Goal: Task Accomplishment & Management: Manage account settings

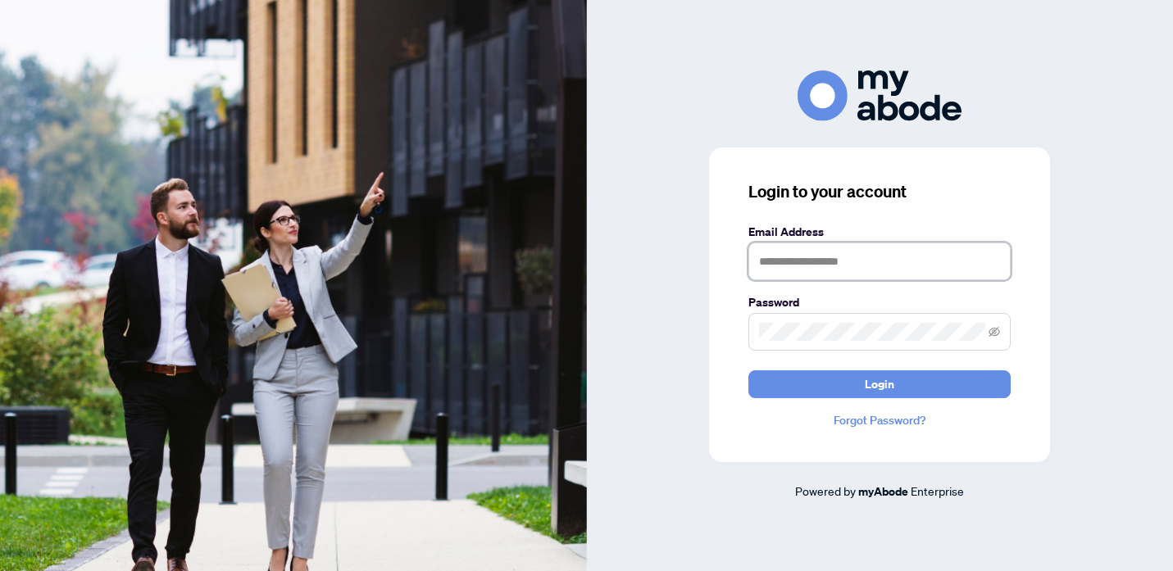
click at [793, 274] on input "text" at bounding box center [879, 262] width 262 height 38
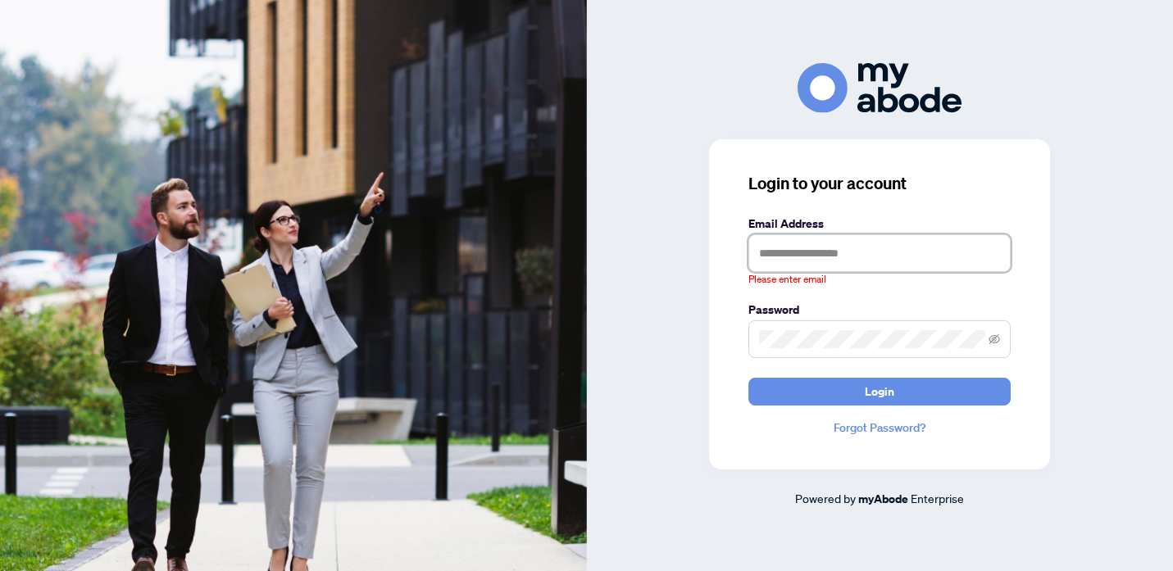
type input "**********"
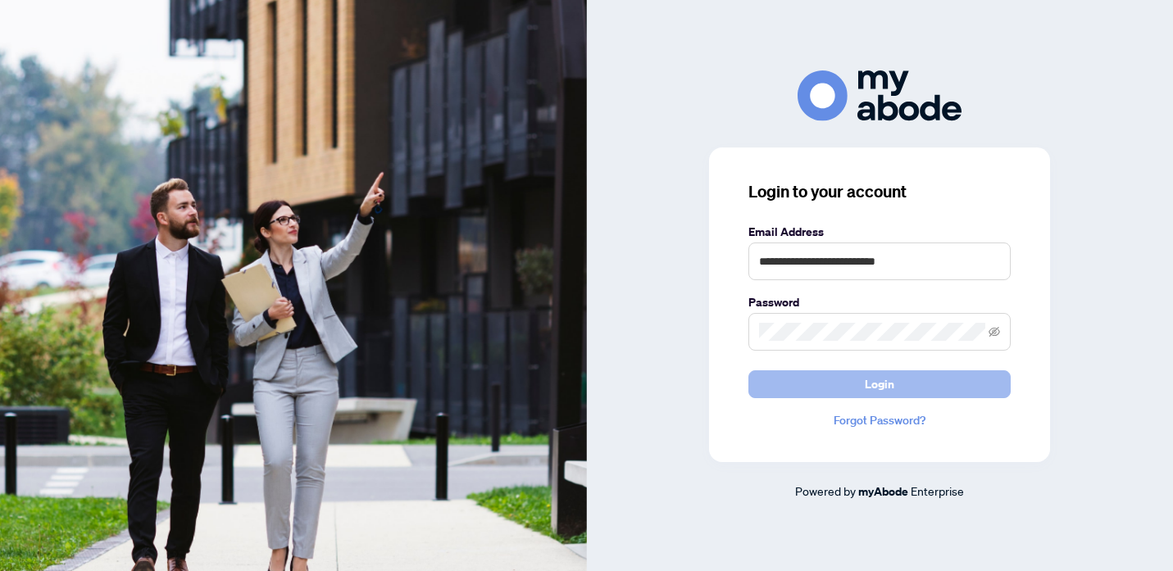
click at [843, 383] on button "Login" at bounding box center [879, 384] width 262 height 28
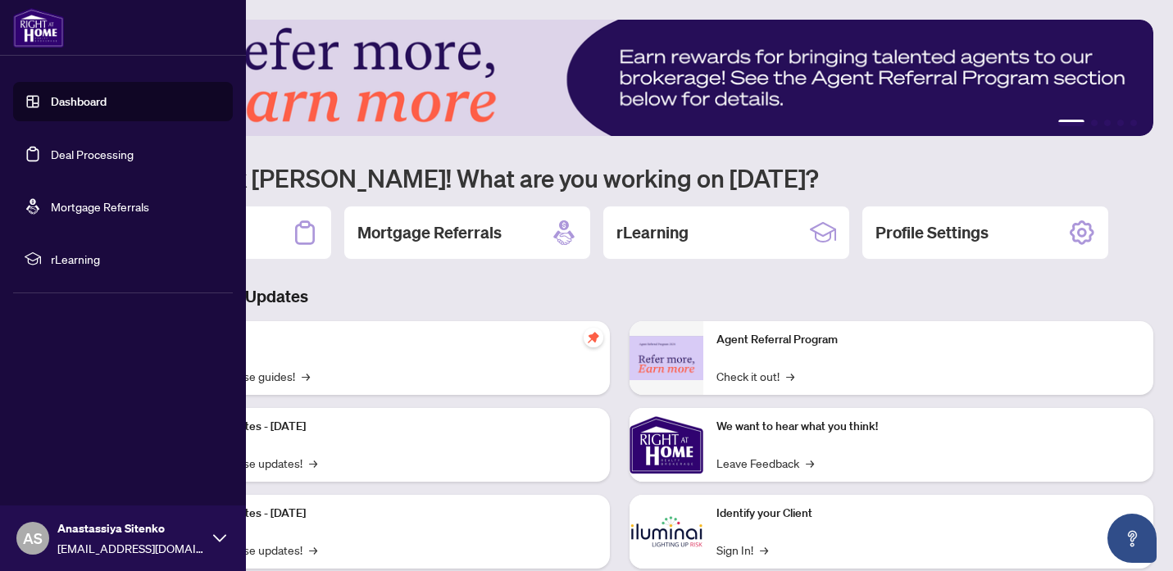
click at [94, 103] on link "Dashboard" at bounding box center [79, 101] width 56 height 15
click at [107, 109] on link "Dashboard" at bounding box center [79, 101] width 56 height 15
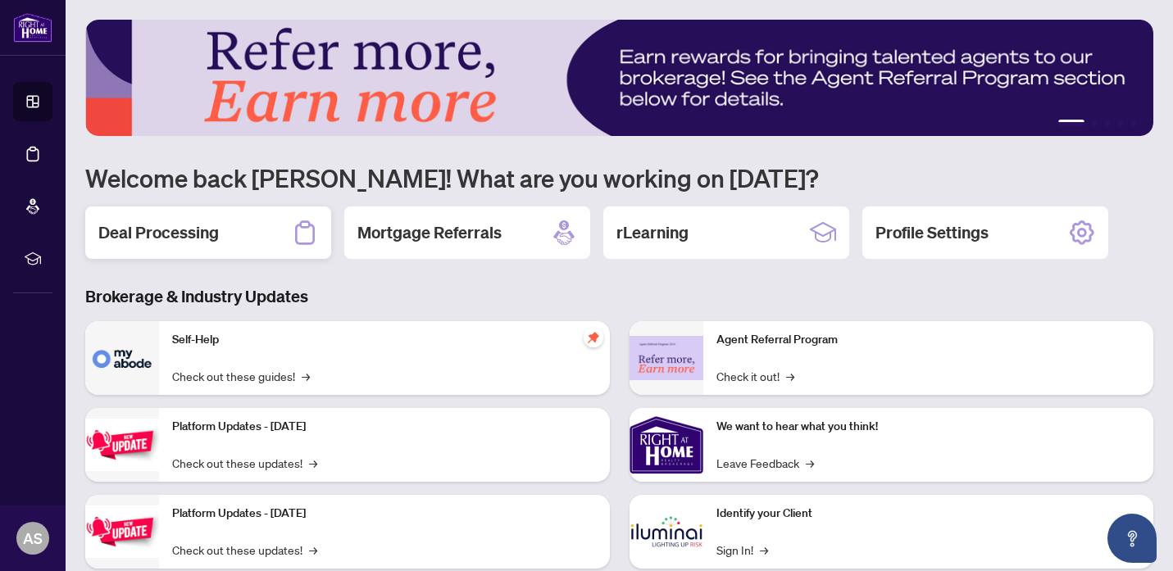
click at [241, 228] on div "Deal Processing" at bounding box center [208, 233] width 246 height 52
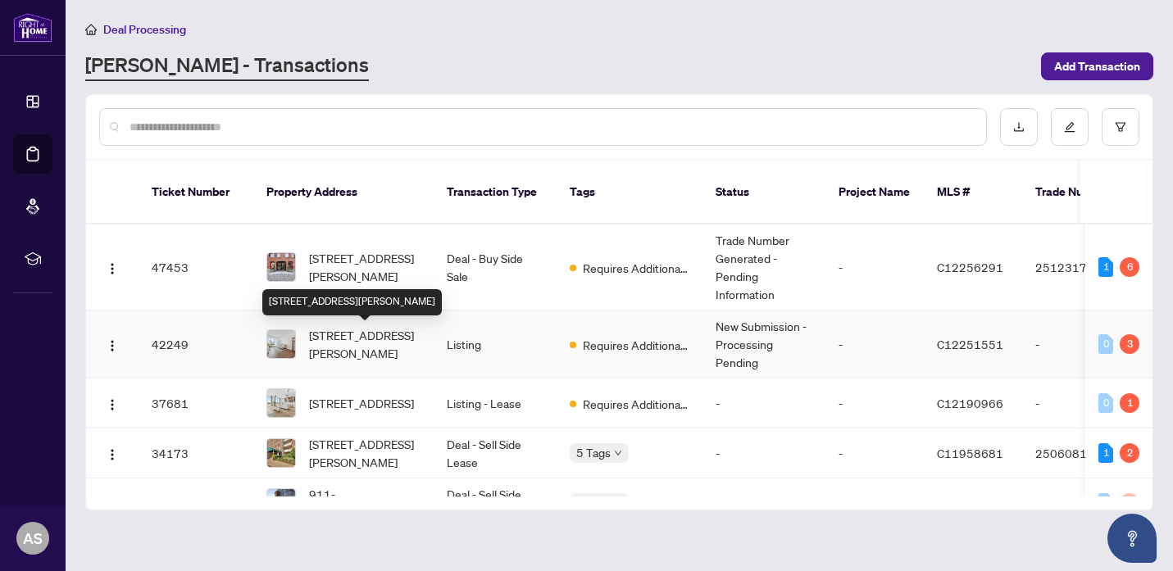
click at [350, 345] on span "209-16 Harrison Garden Blvd, Toronto, Ontario M2N 7J6, Canada" at bounding box center [364, 344] width 111 height 36
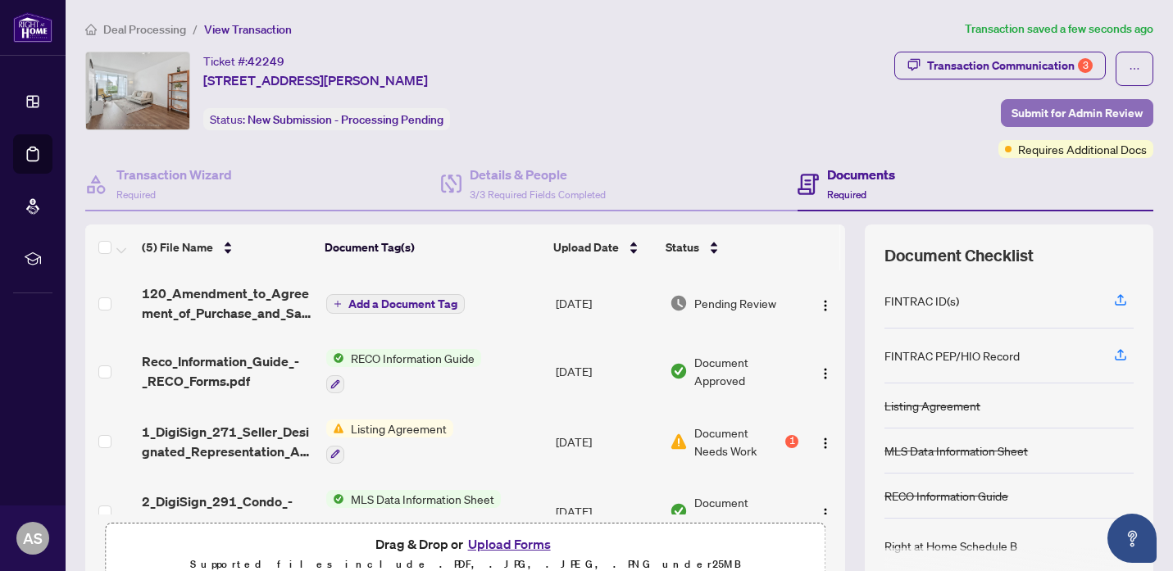
click at [1017, 111] on button "Submit for Admin Review" at bounding box center [1077, 113] width 152 height 28
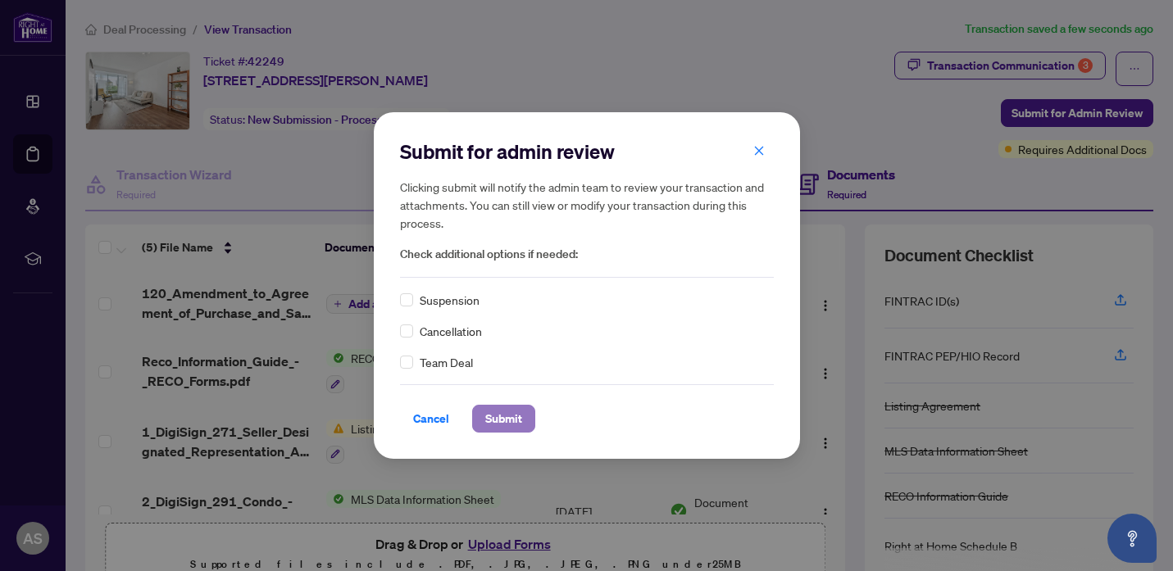
click at [494, 420] on span "Submit" at bounding box center [503, 419] width 37 height 26
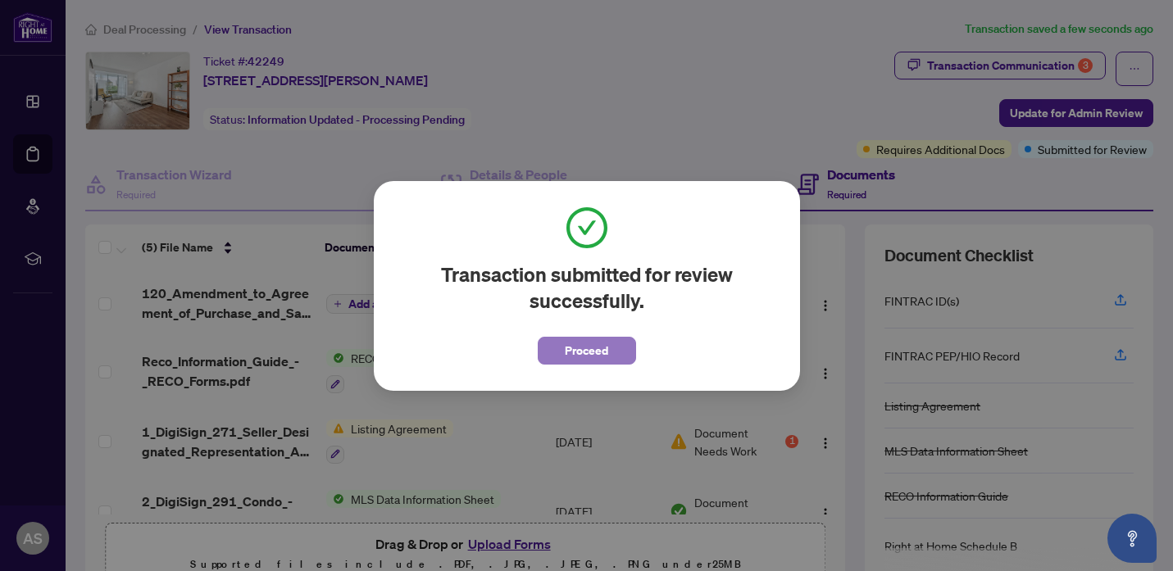
click at [601, 352] on span "Proceed" at bounding box center [586, 351] width 43 height 26
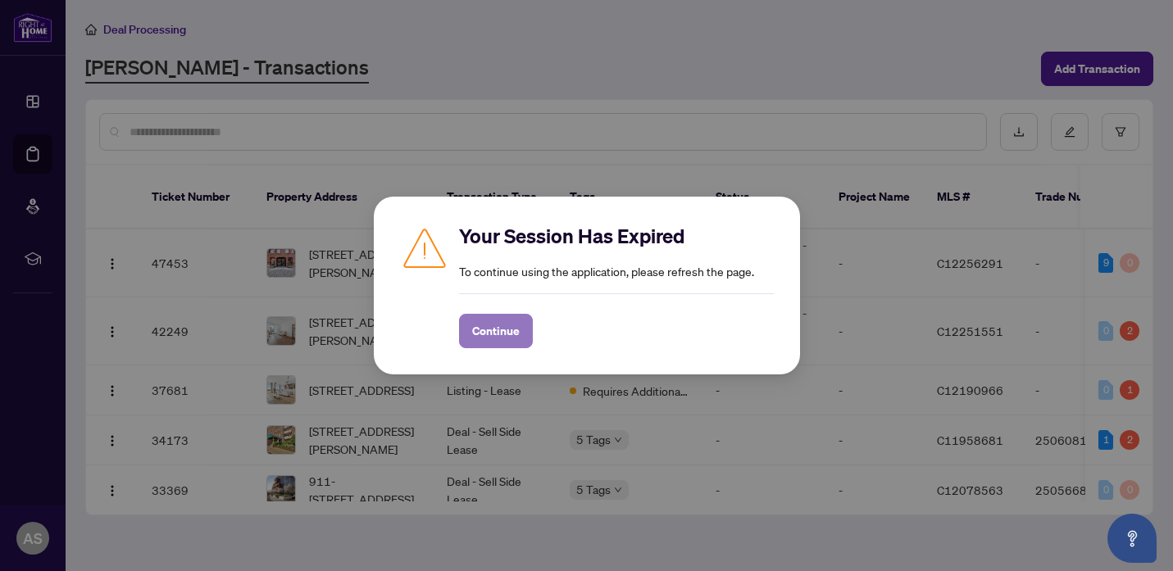
click at [493, 316] on button "Continue" at bounding box center [496, 331] width 74 height 34
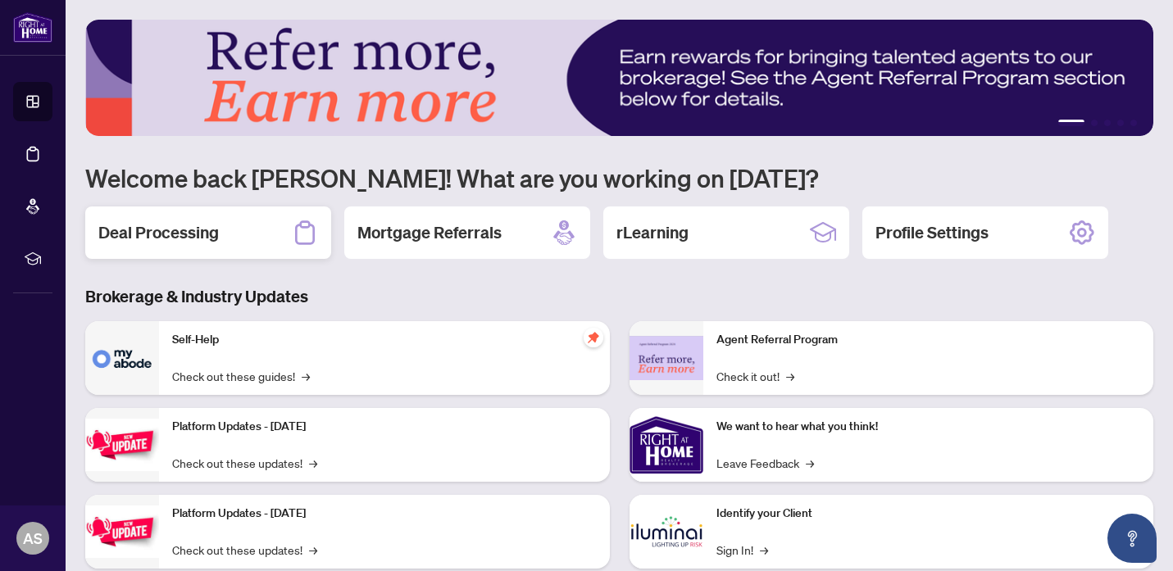
click at [273, 240] on div "Deal Processing" at bounding box center [208, 233] width 246 height 52
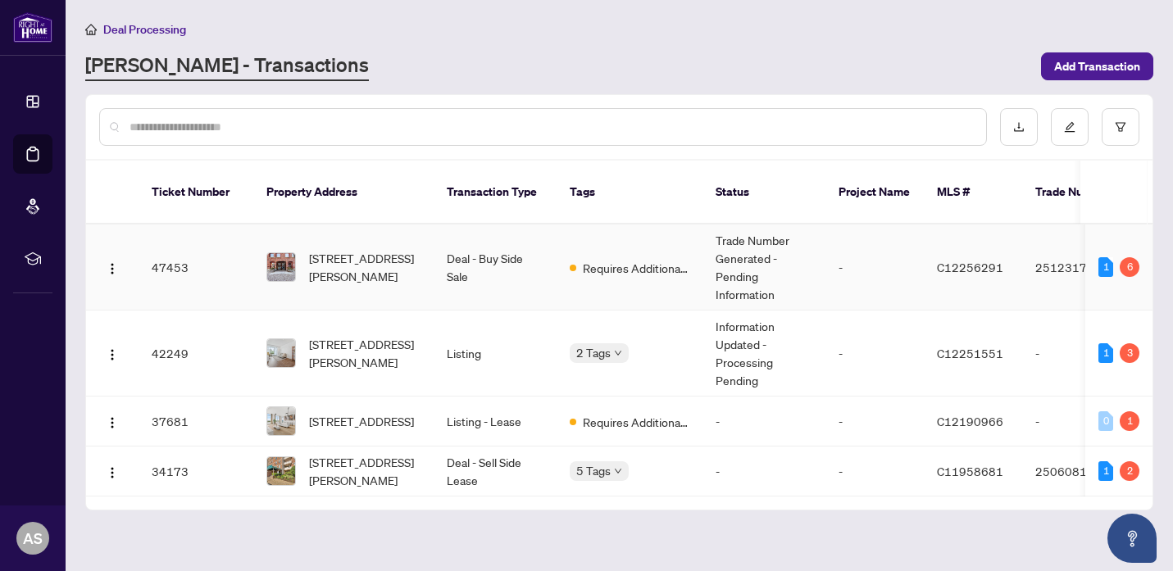
click at [370, 256] on span "[STREET_ADDRESS][PERSON_NAME]" at bounding box center [364, 267] width 111 height 36
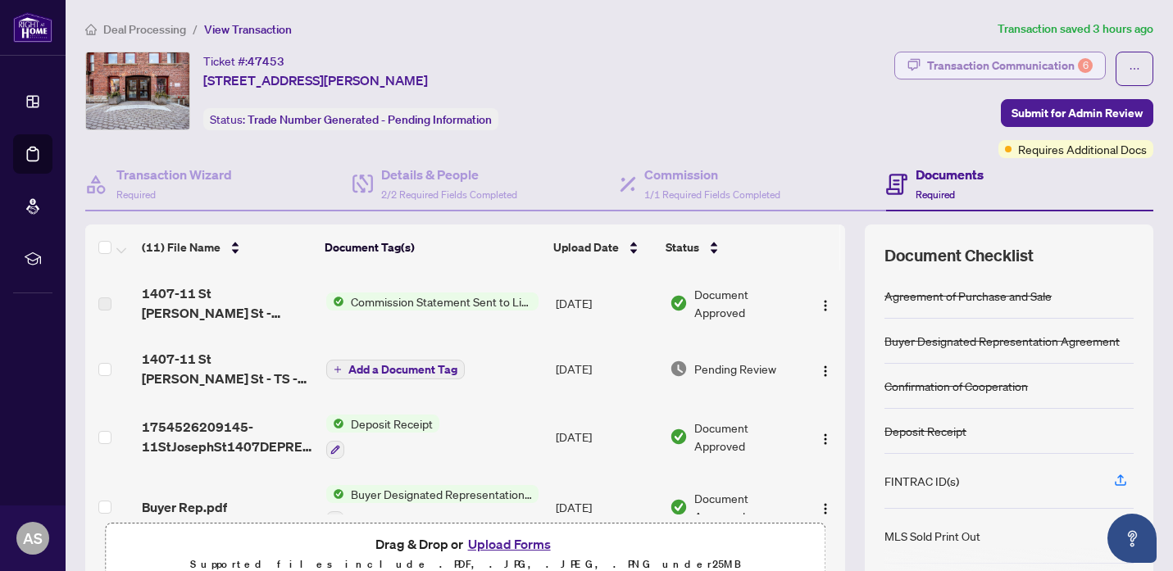
click at [1059, 64] on div "Transaction Communication 6" at bounding box center [1010, 65] width 166 height 26
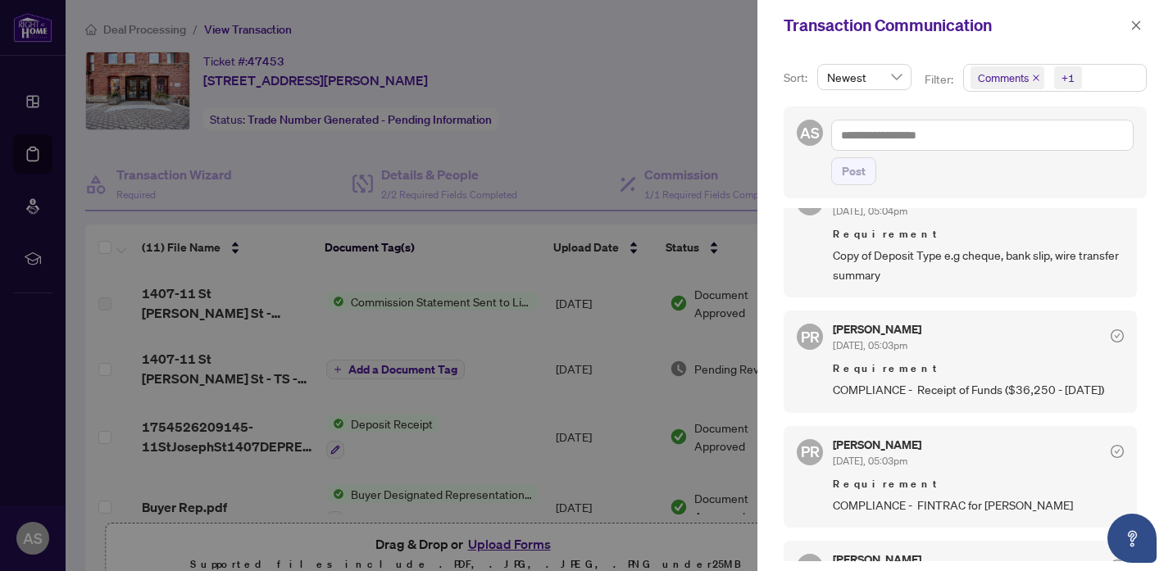
scroll to position [271, 0]
click at [668, 119] on div at bounding box center [586, 285] width 1173 height 571
click at [1133, 25] on icon "close" at bounding box center [1135, 25] width 11 height 11
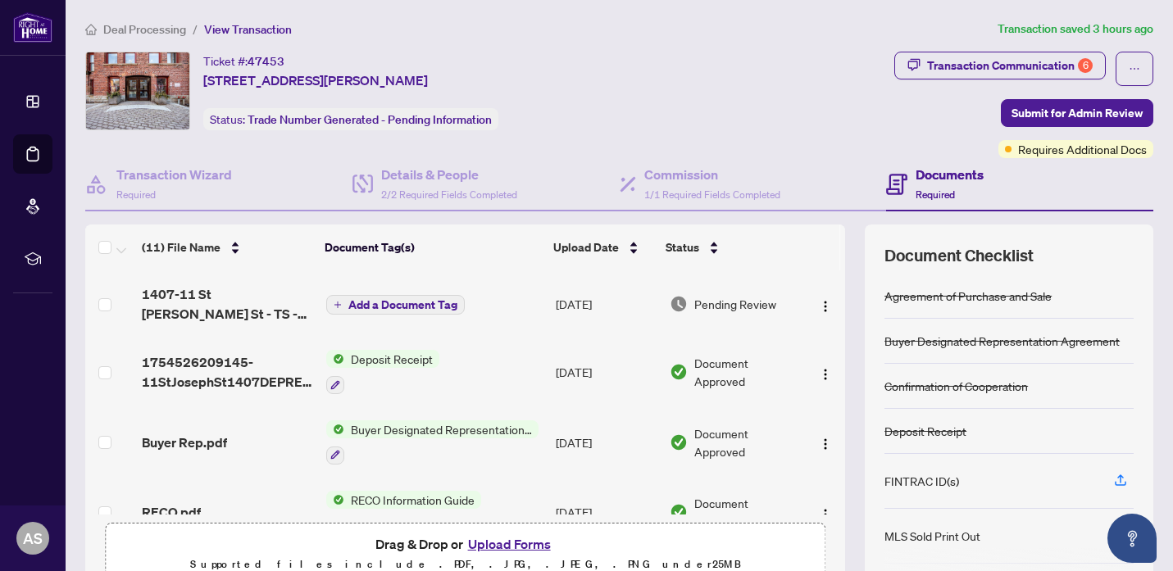
scroll to position [68, 0]
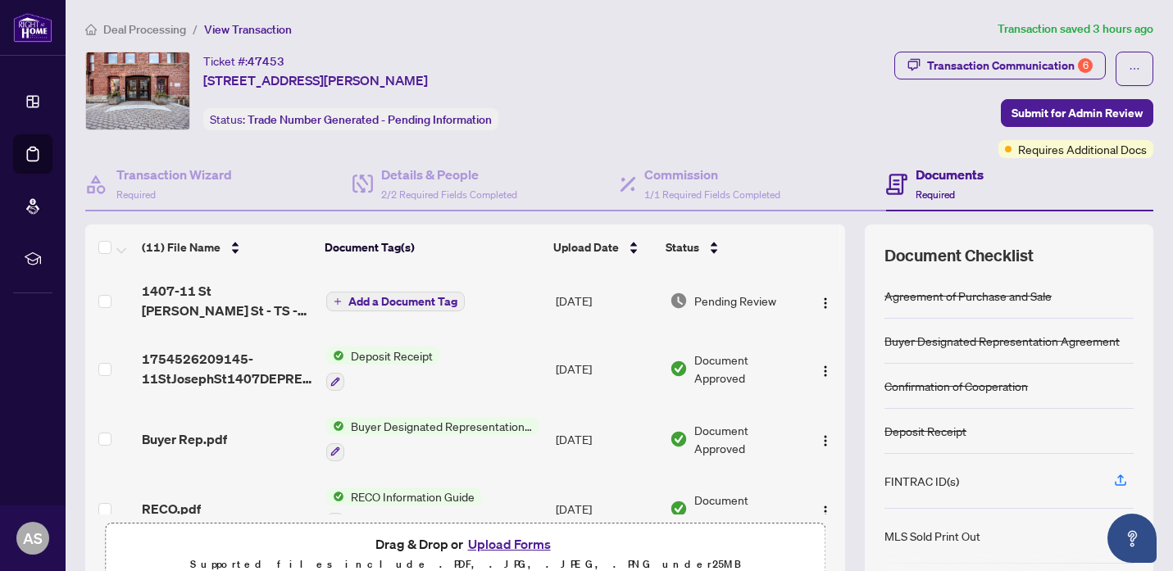
click at [225, 374] on span "1754526209145-11StJosephSt1407DEPRECEIPT.pdf" at bounding box center [227, 368] width 170 height 39
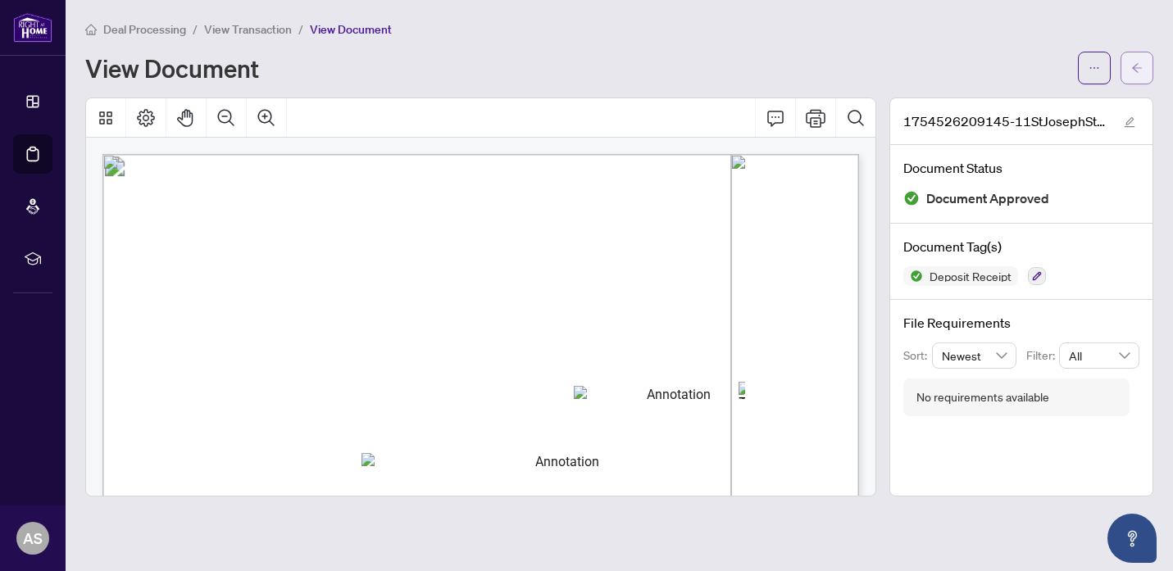
click at [1137, 69] on icon "arrow-left" at bounding box center [1136, 67] width 11 height 11
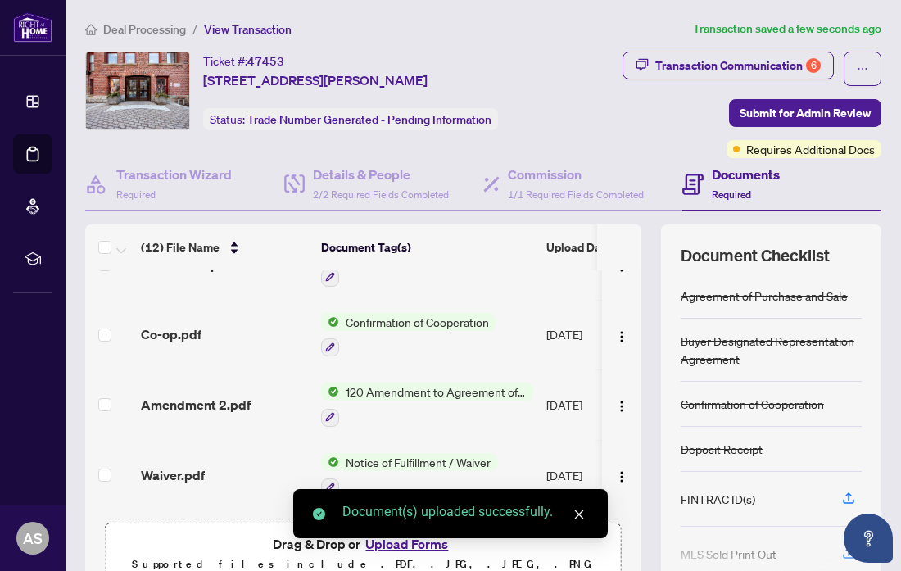
scroll to position [584, 0]
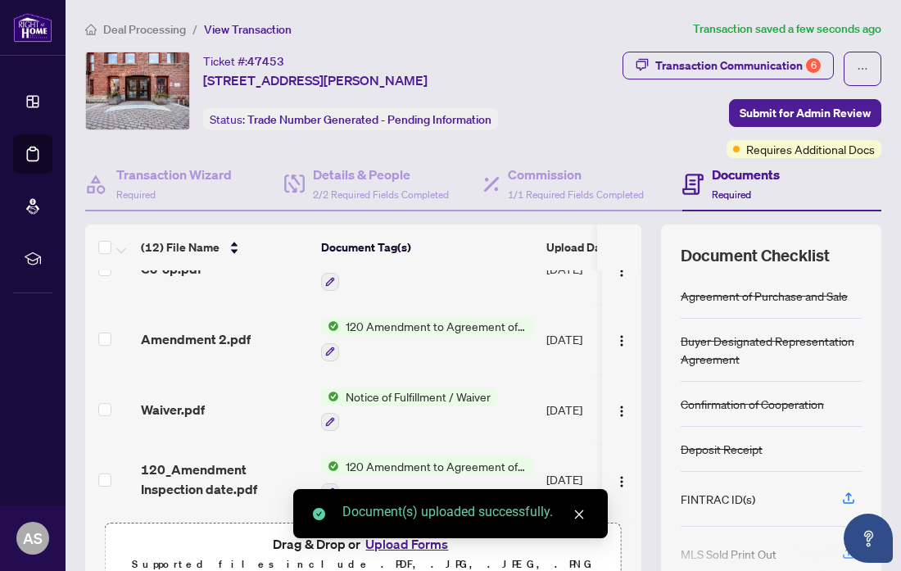
click at [582, 515] on icon "close" at bounding box center [579, 514] width 11 height 11
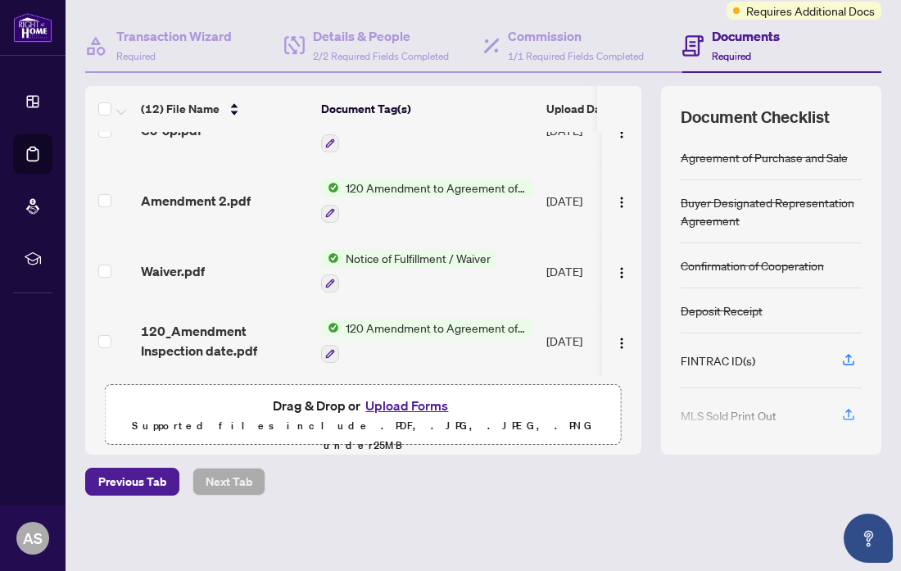
scroll to position [0, 0]
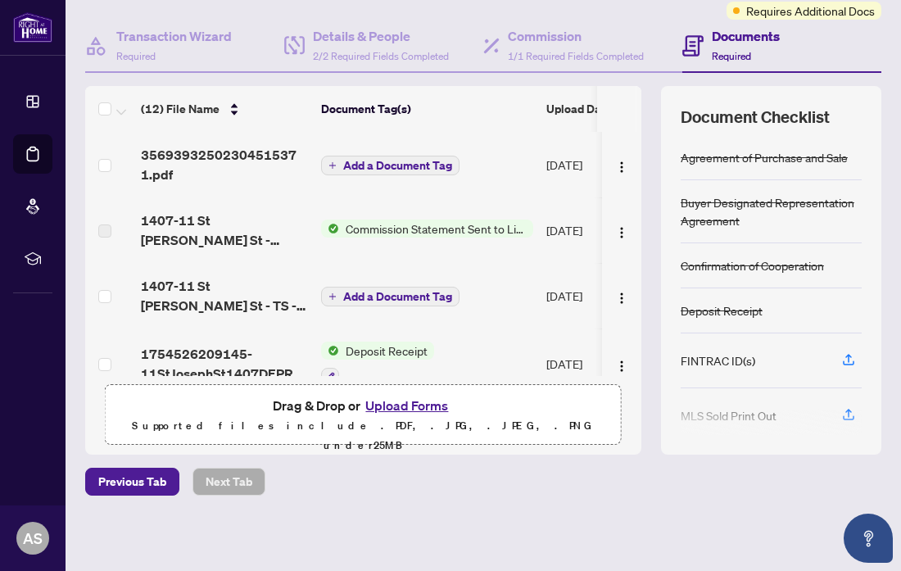
click at [379, 161] on span "Add a Document Tag" at bounding box center [397, 165] width 109 height 11
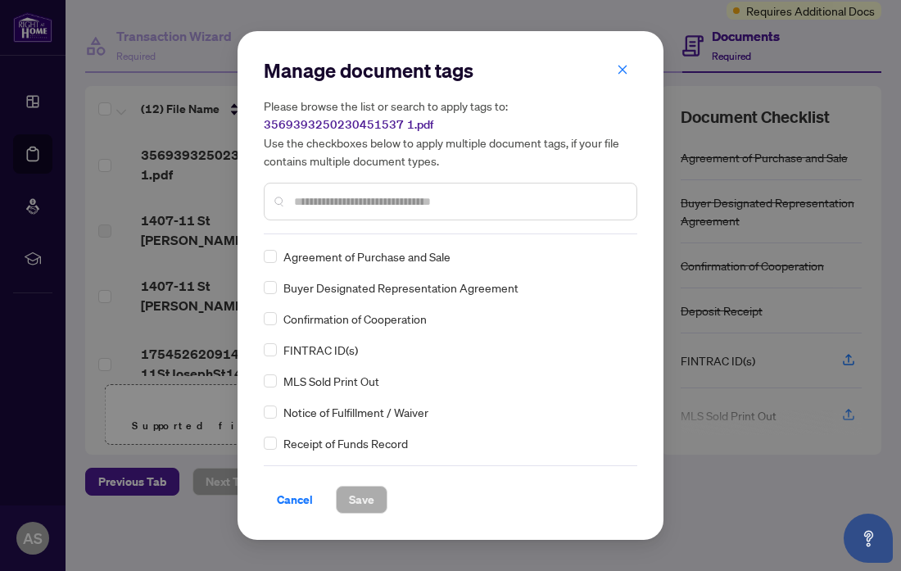
click at [313, 238] on div "Manage document tags Please browse the list or search to apply tags to: 3569393…" at bounding box center [451, 285] width 374 height 456
click at [314, 204] on input "text" at bounding box center [458, 202] width 329 height 18
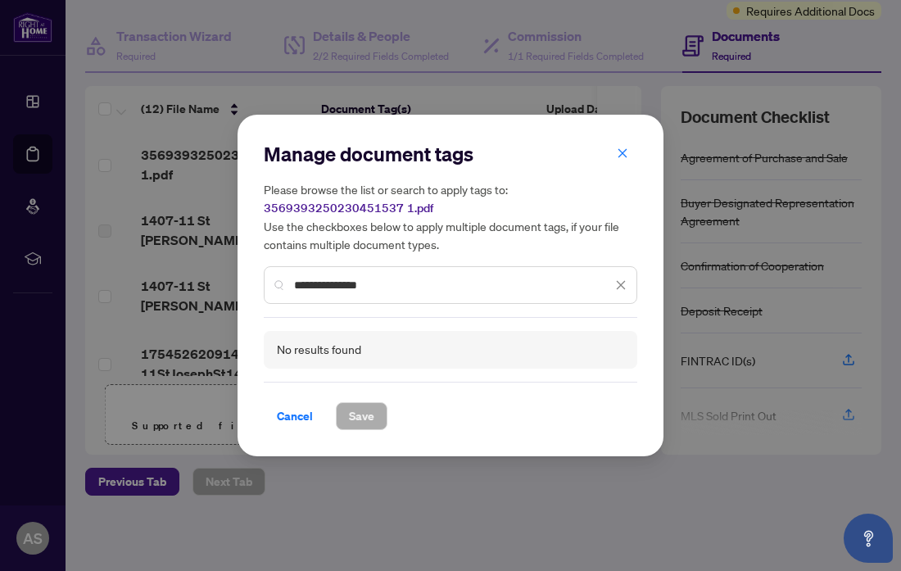
click at [465, 281] on input "**********" at bounding box center [453, 285] width 318 height 18
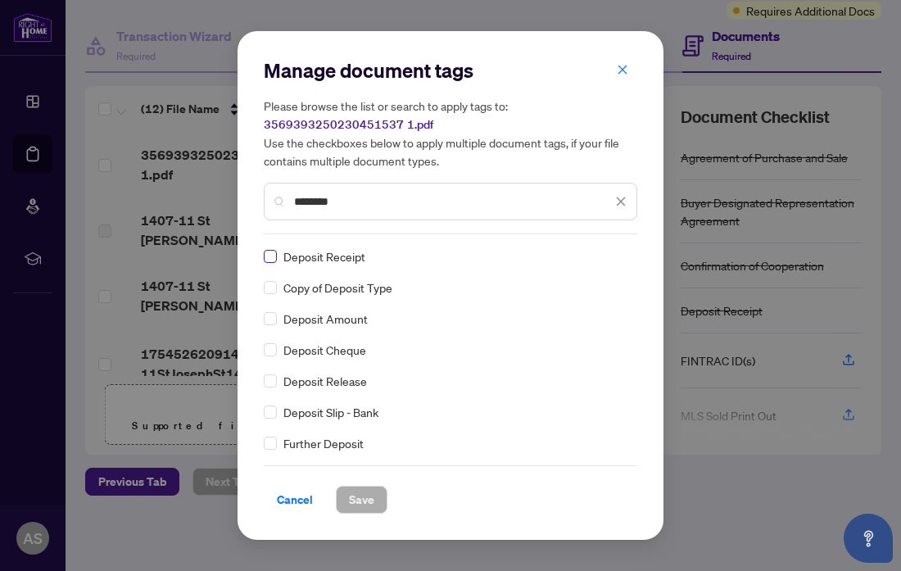
type input "*******"
click at [350, 511] on span "Save" at bounding box center [361, 500] width 25 height 26
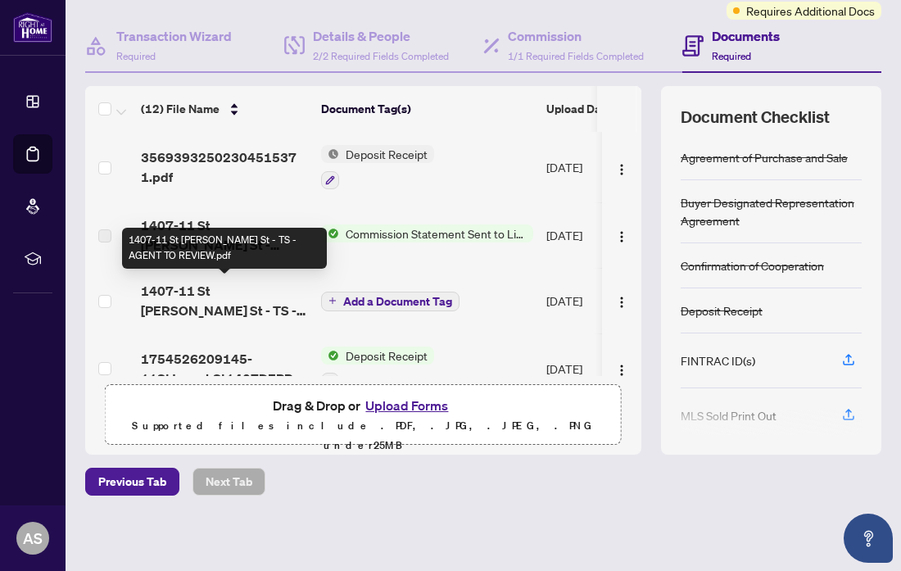
click at [257, 293] on span "1407-11 St [PERSON_NAME] St - TS - AGENT TO REVIEW.pdf" at bounding box center [224, 300] width 167 height 39
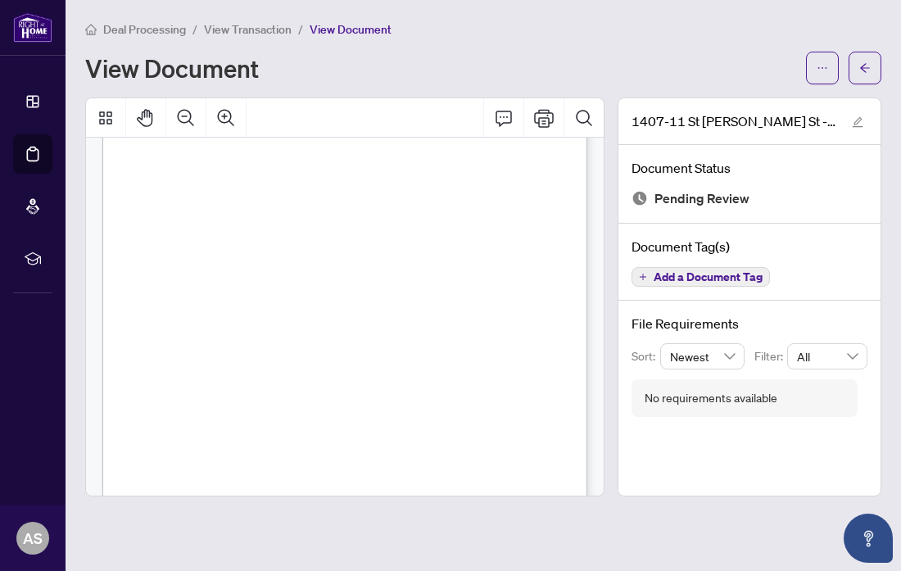
scroll to position [255, 0]
click at [320, 82] on div "View Document" at bounding box center [483, 68] width 797 height 33
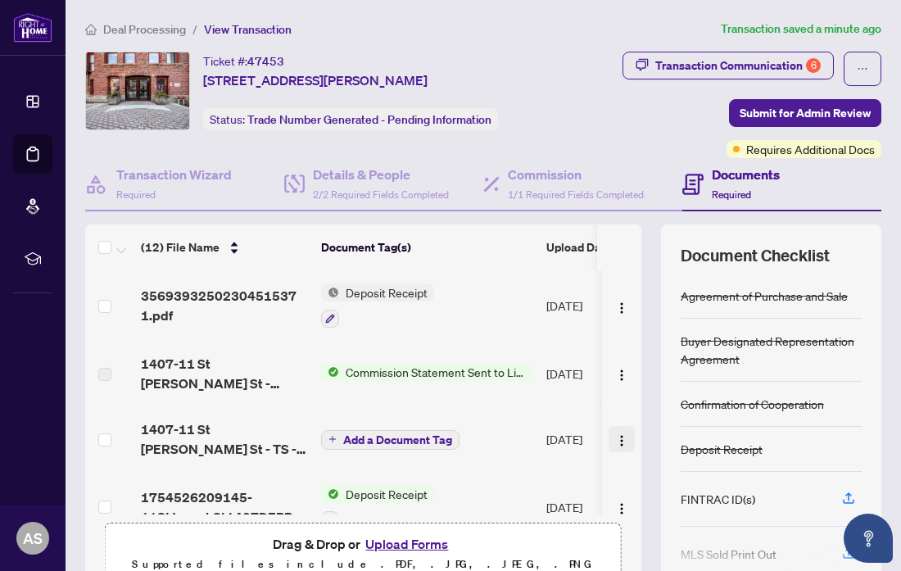
click at [619, 434] on img "button" at bounding box center [621, 440] width 13 height 13
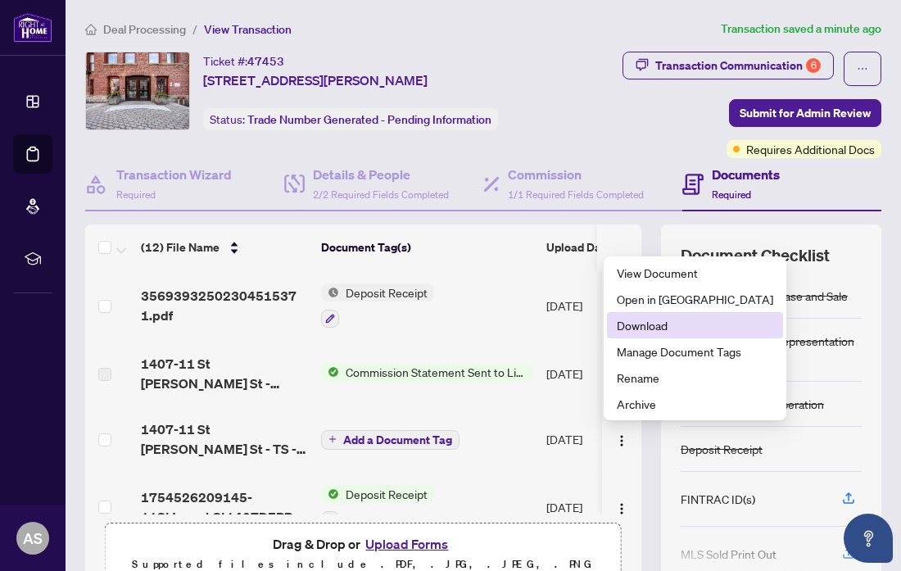
click at [651, 330] on span "Download" at bounding box center [695, 325] width 157 height 18
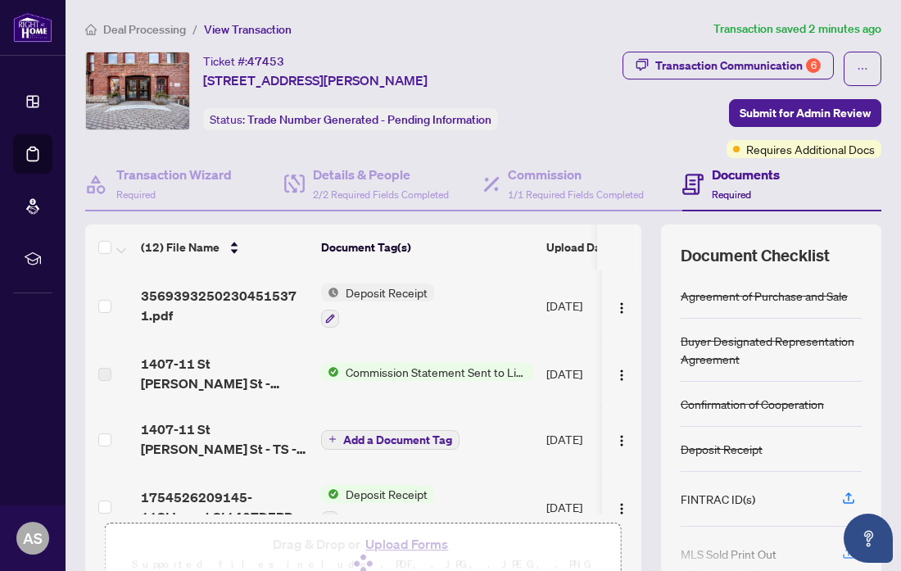
scroll to position [138, 0]
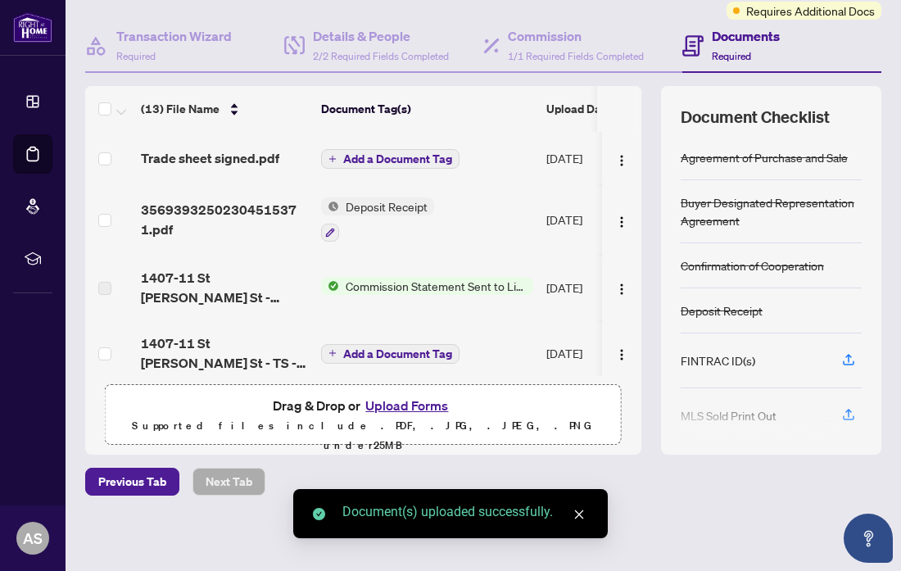
click at [393, 162] on span "Add a Document Tag" at bounding box center [397, 158] width 109 height 11
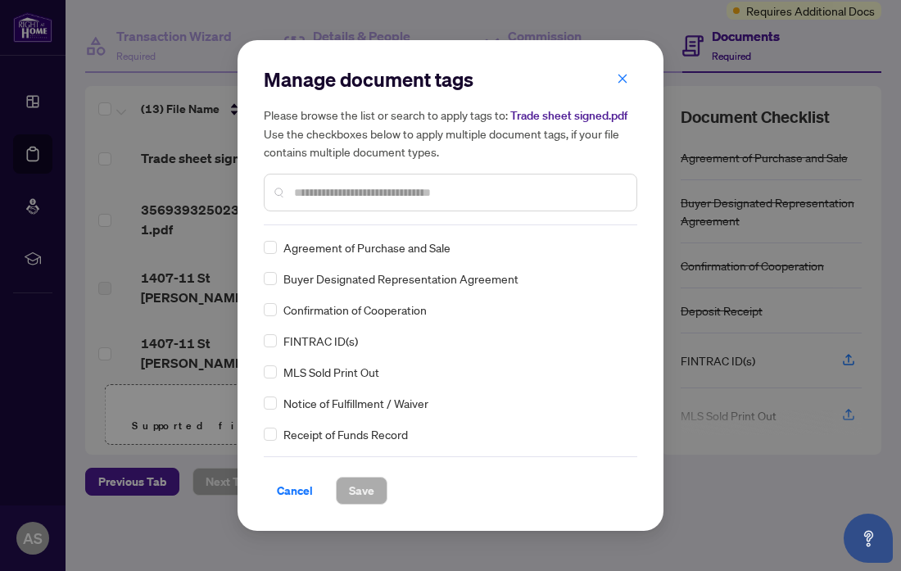
click at [361, 187] on input "text" at bounding box center [458, 193] width 329 height 18
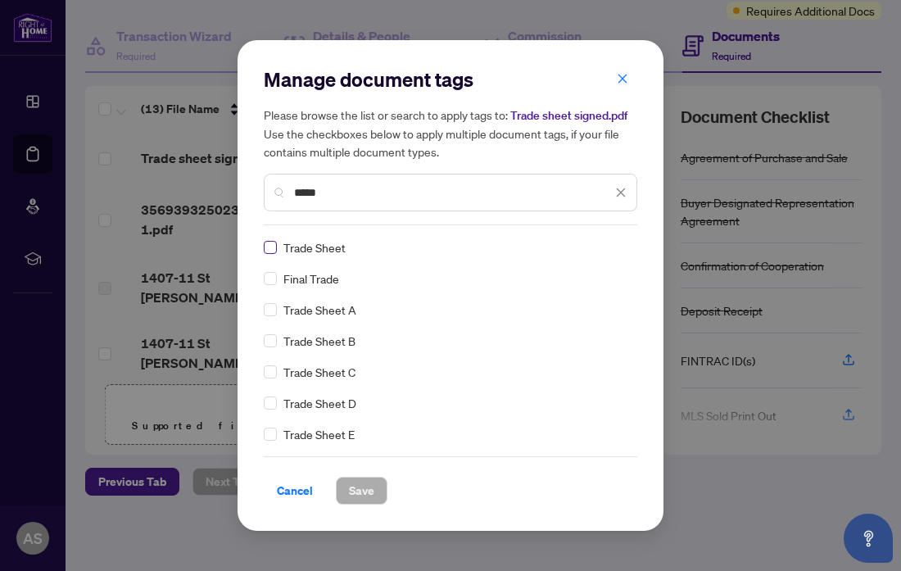
type input "*****"
click at [352, 479] on span "Save" at bounding box center [361, 491] width 25 height 26
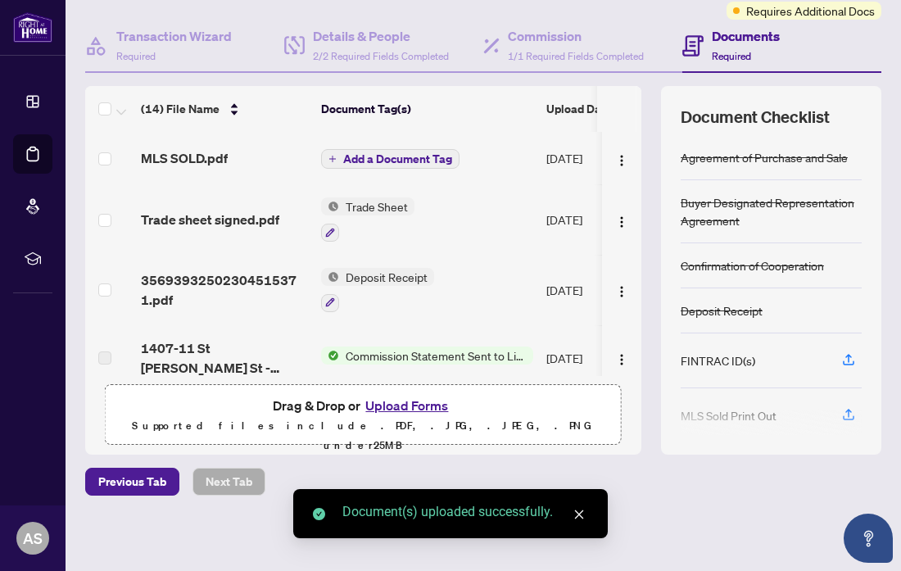
scroll to position [0, 0]
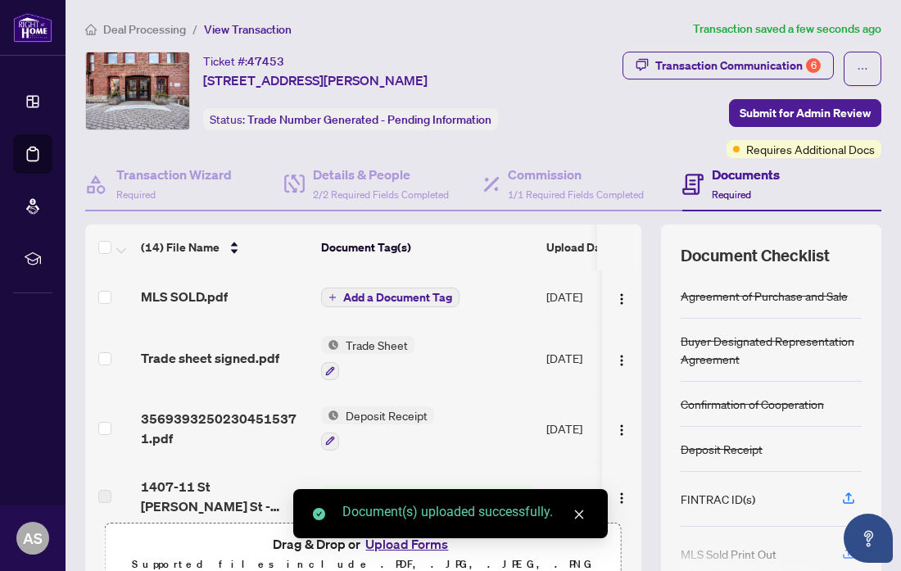
click at [386, 293] on span "Add a Document Tag" at bounding box center [397, 297] width 109 height 11
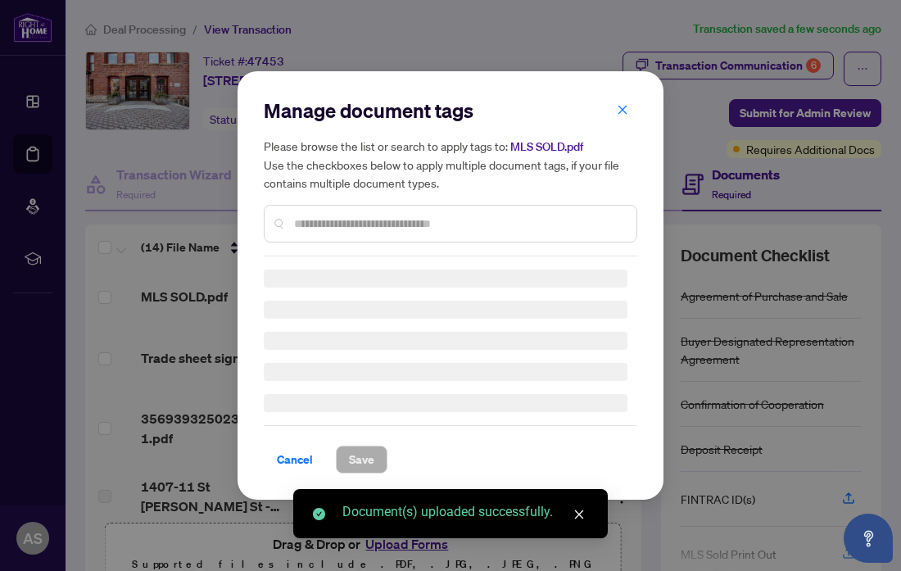
click at [373, 221] on input "text" at bounding box center [458, 224] width 329 height 18
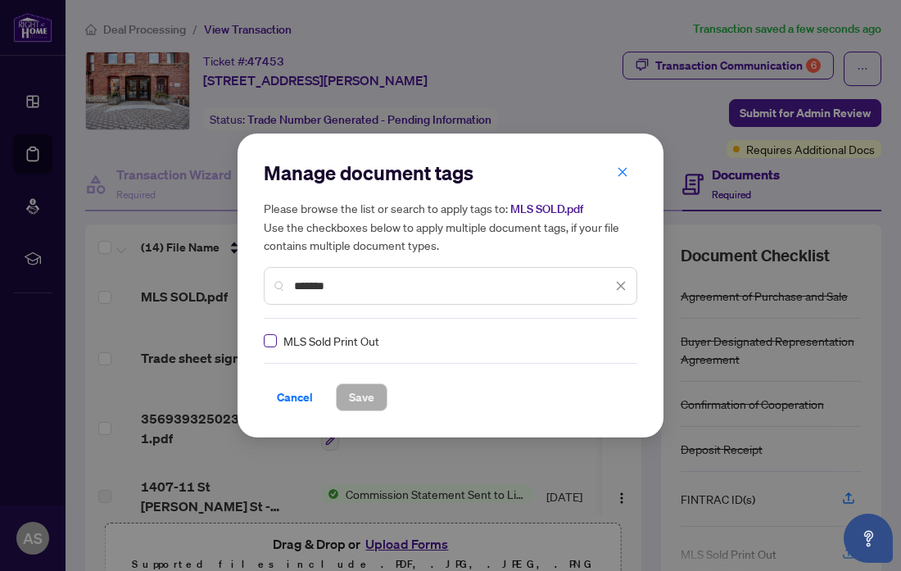
type input "*******"
click at [366, 397] on span "Save" at bounding box center [361, 397] width 25 height 26
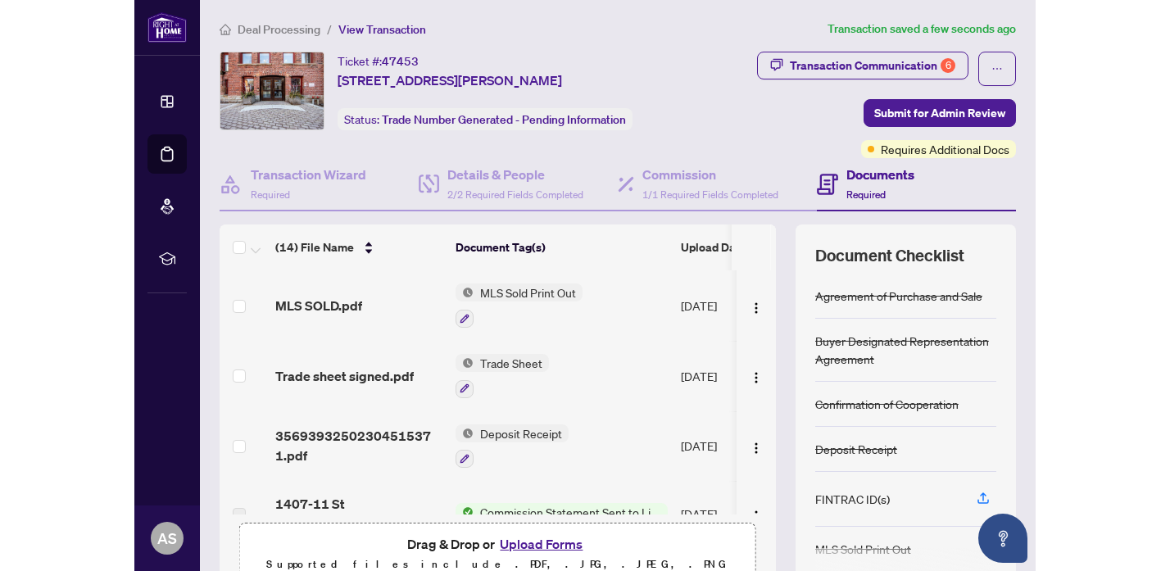
scroll to position [194, 0]
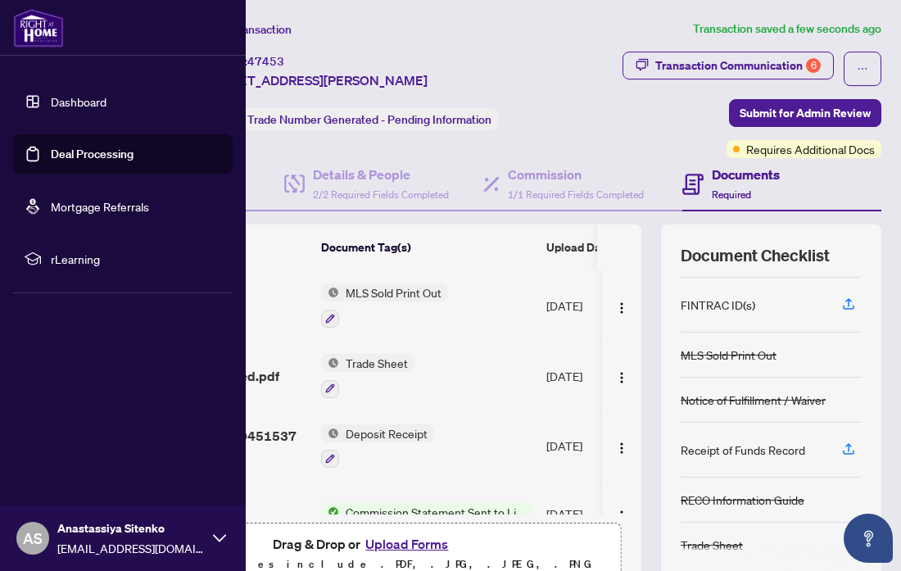
click at [69, 101] on link "Dashboard" at bounding box center [79, 101] width 56 height 15
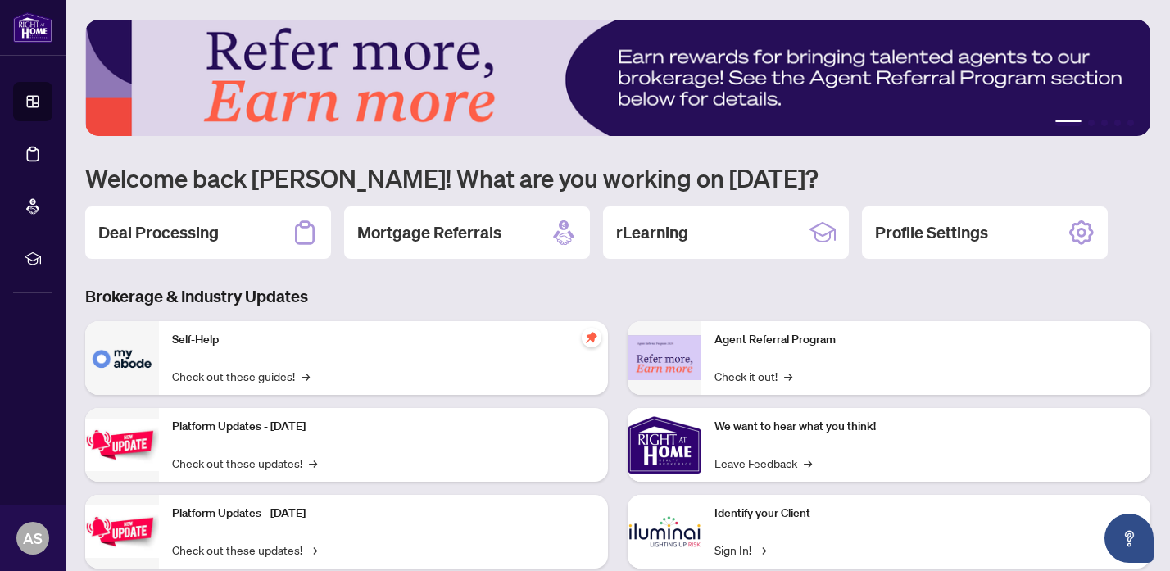
scroll to position [129, 0]
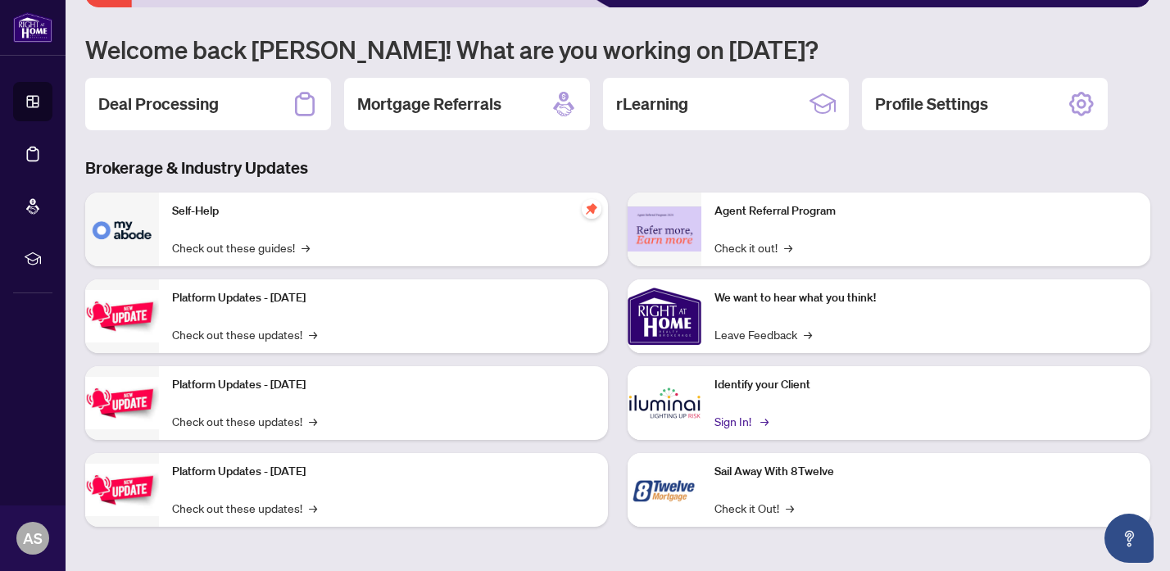
click at [731, 420] on link "Sign In! →" at bounding box center [741, 421] width 52 height 18
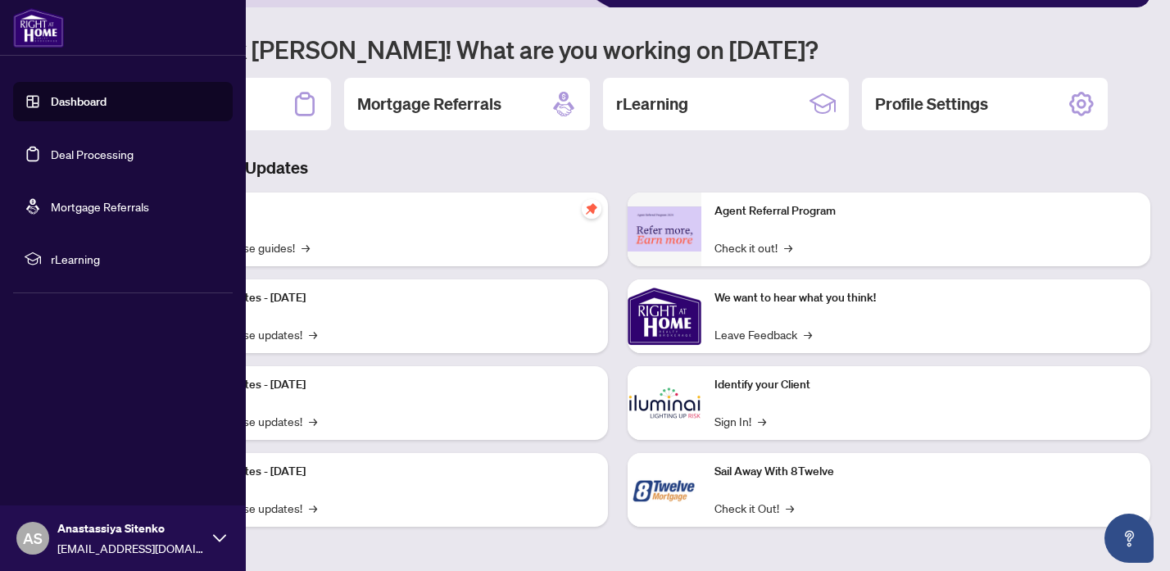
click at [83, 152] on link "Deal Processing" at bounding box center [92, 154] width 83 height 15
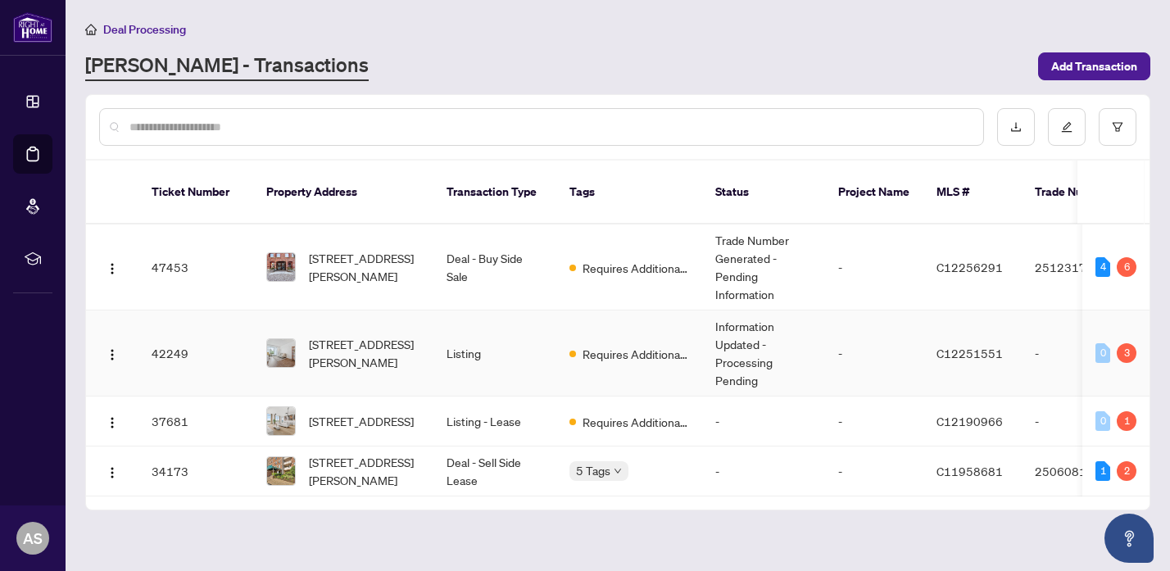
click at [345, 343] on span "[STREET_ADDRESS][PERSON_NAME]" at bounding box center [364, 353] width 111 height 36
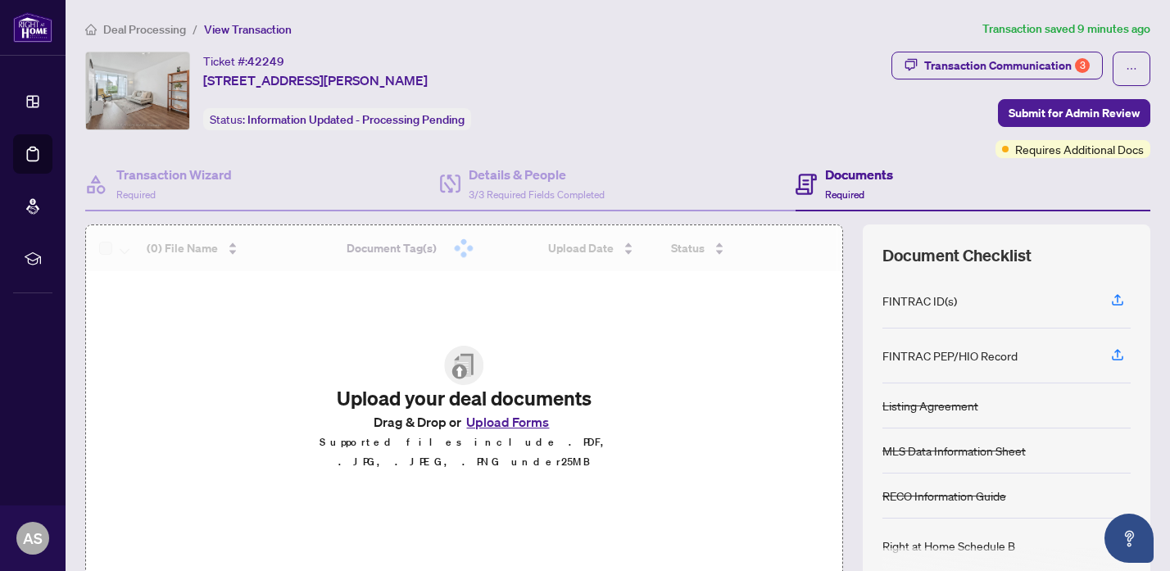
scroll to position [138, 0]
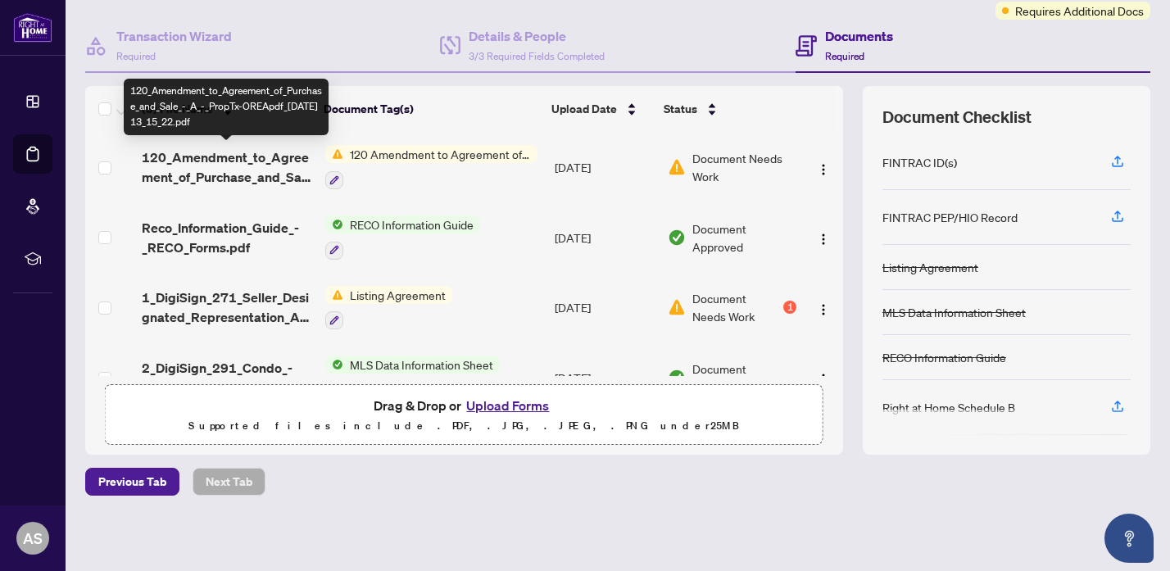
click at [241, 158] on span "120_Amendment_to_Agreement_of_Purchase_and_Sale_-_A_-_PropTx-OREApdf_[DATE] 13_…" at bounding box center [227, 167] width 170 height 39
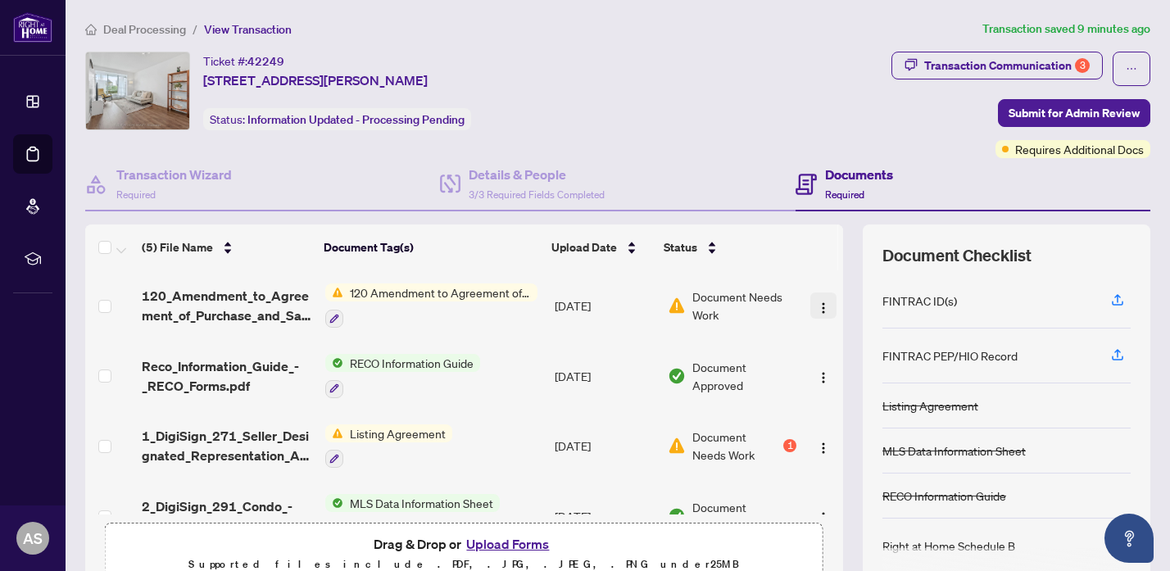
click at [817, 302] on img "button" at bounding box center [823, 308] width 13 height 13
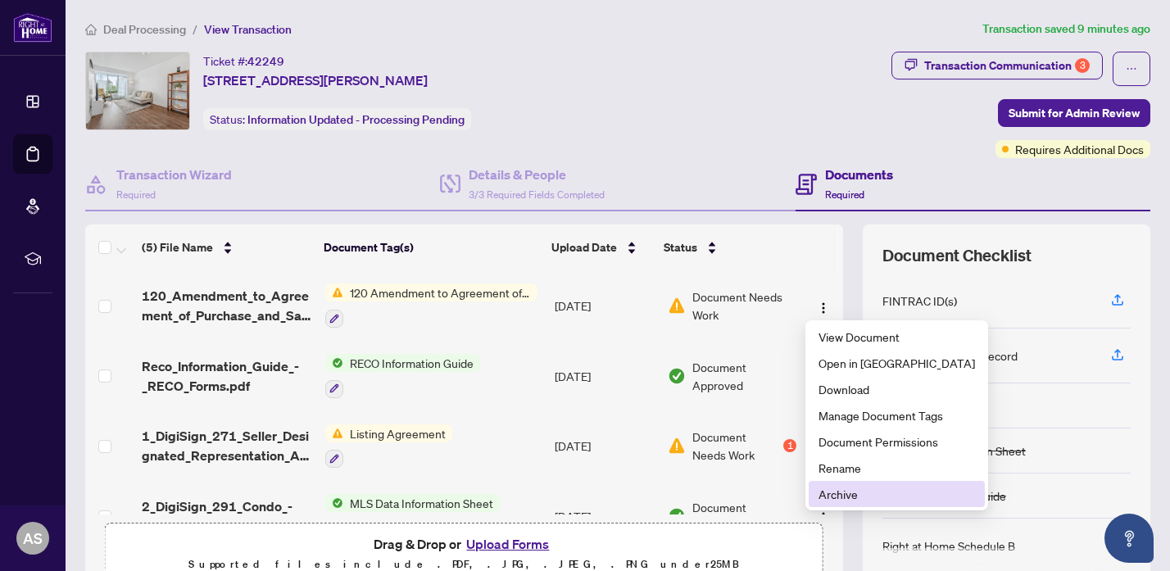
click at [845, 502] on span "Archive" at bounding box center [897, 494] width 157 height 18
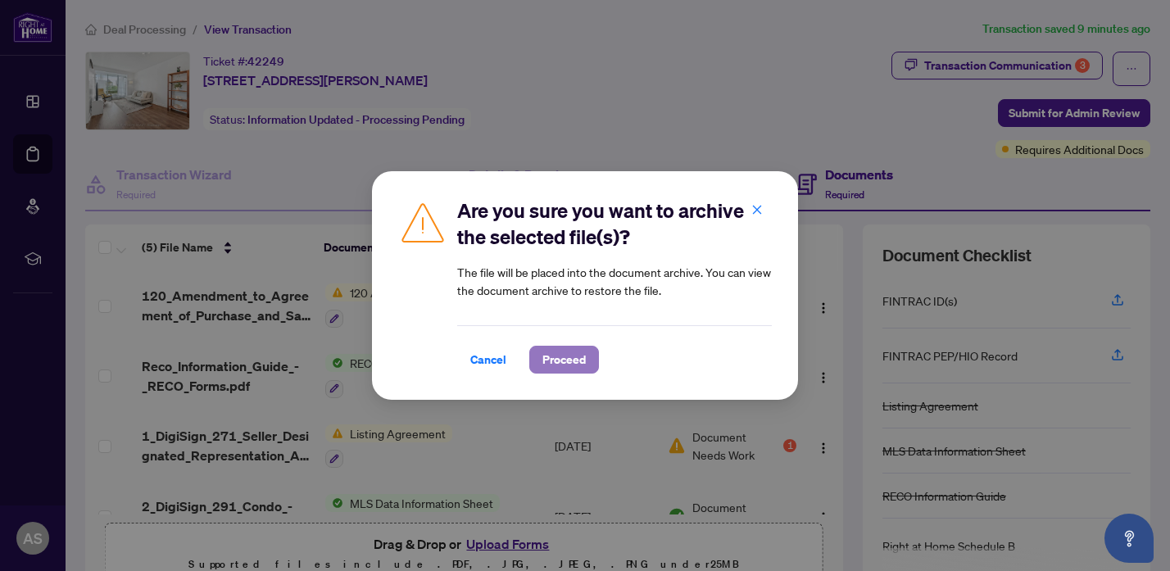
click at [557, 356] on span "Proceed" at bounding box center [563, 360] width 43 height 26
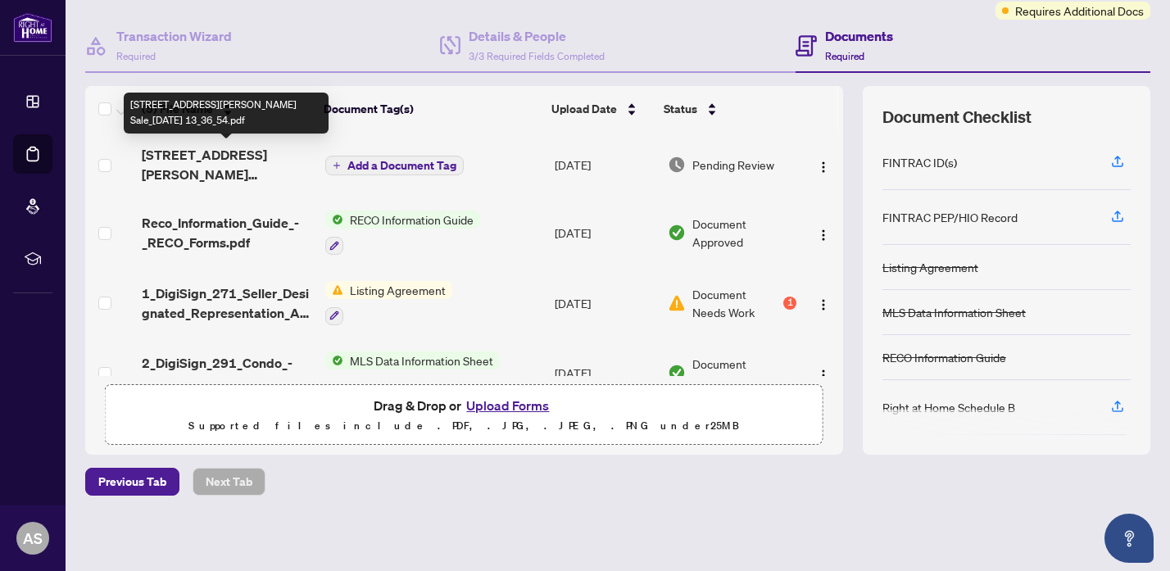
click at [256, 165] on span "[STREET_ADDRESS][PERSON_NAME] Sale_[DATE] 13_36_54.pdf" at bounding box center [227, 164] width 170 height 39
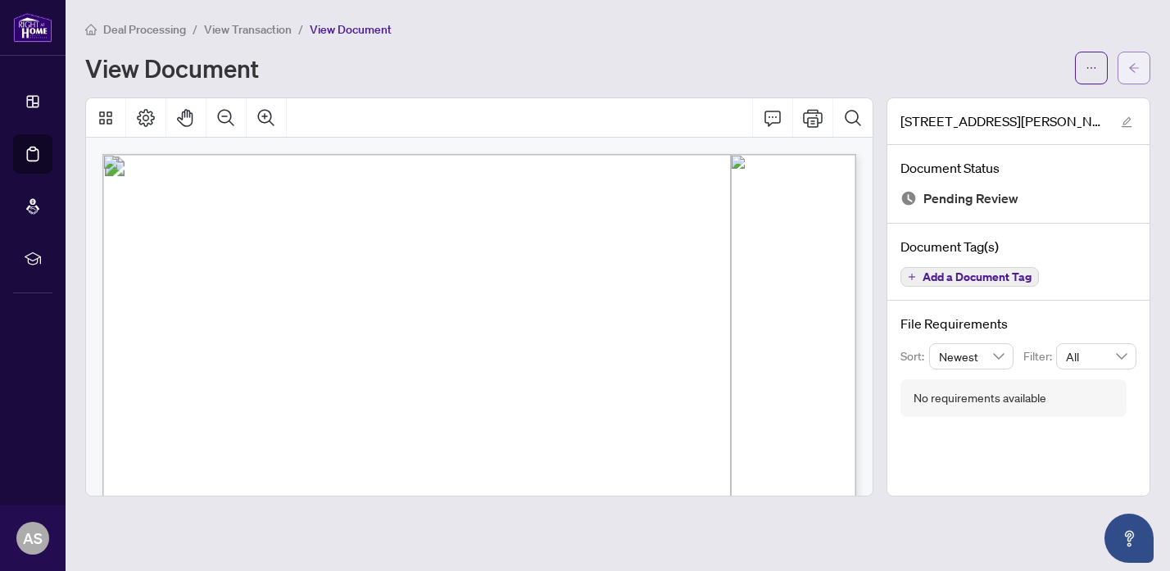
click at [1129, 71] on icon "arrow-left" at bounding box center [1133, 67] width 11 height 11
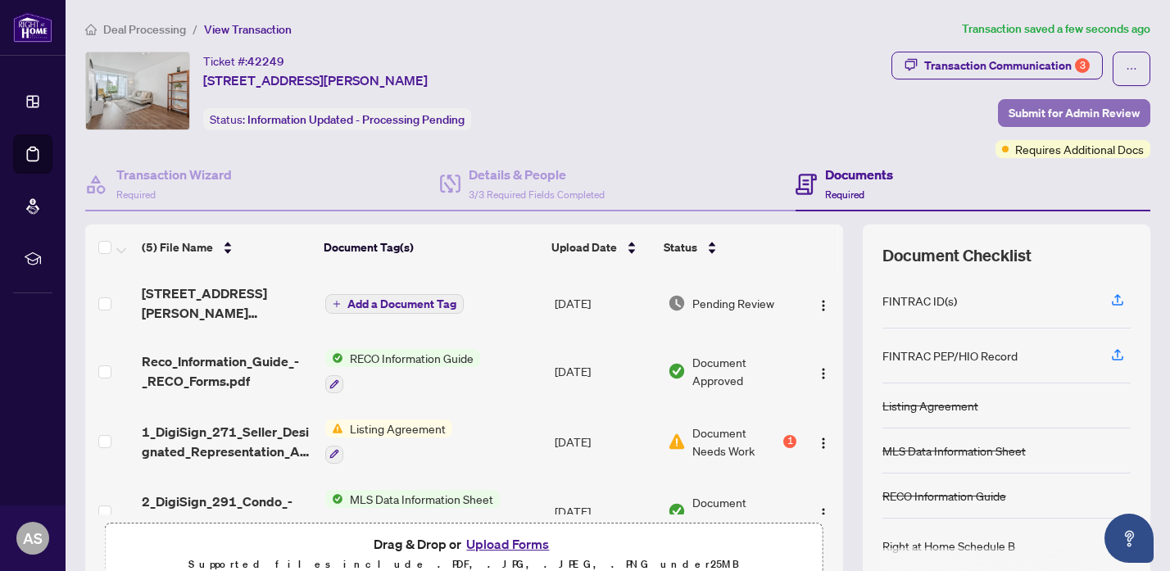
click at [1073, 107] on span "Submit for Admin Review" at bounding box center [1074, 113] width 131 height 26
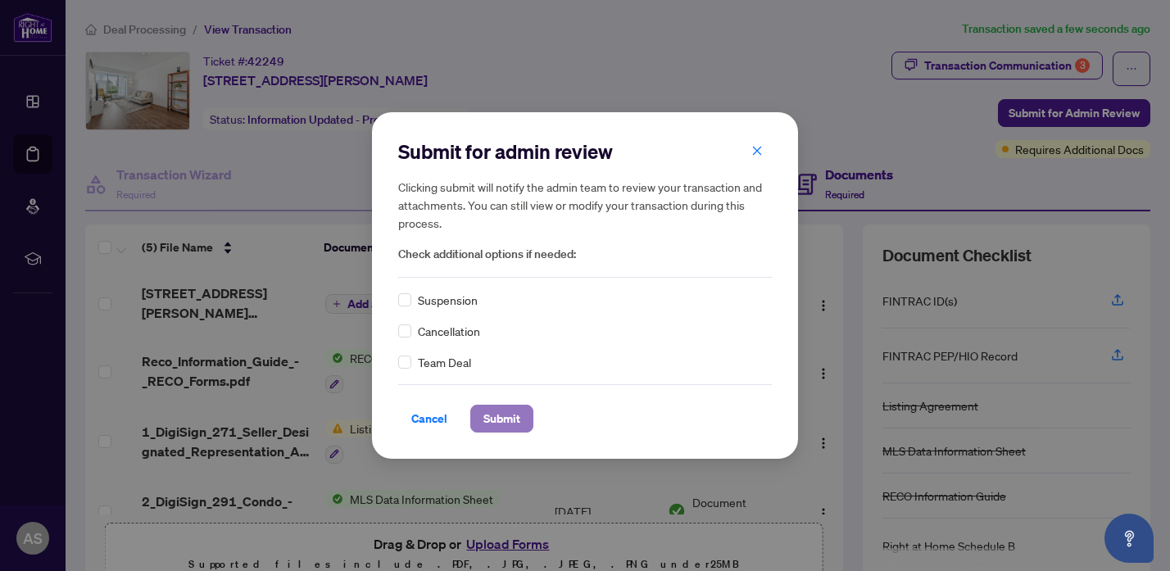
click at [488, 412] on span "Submit" at bounding box center [501, 419] width 37 height 26
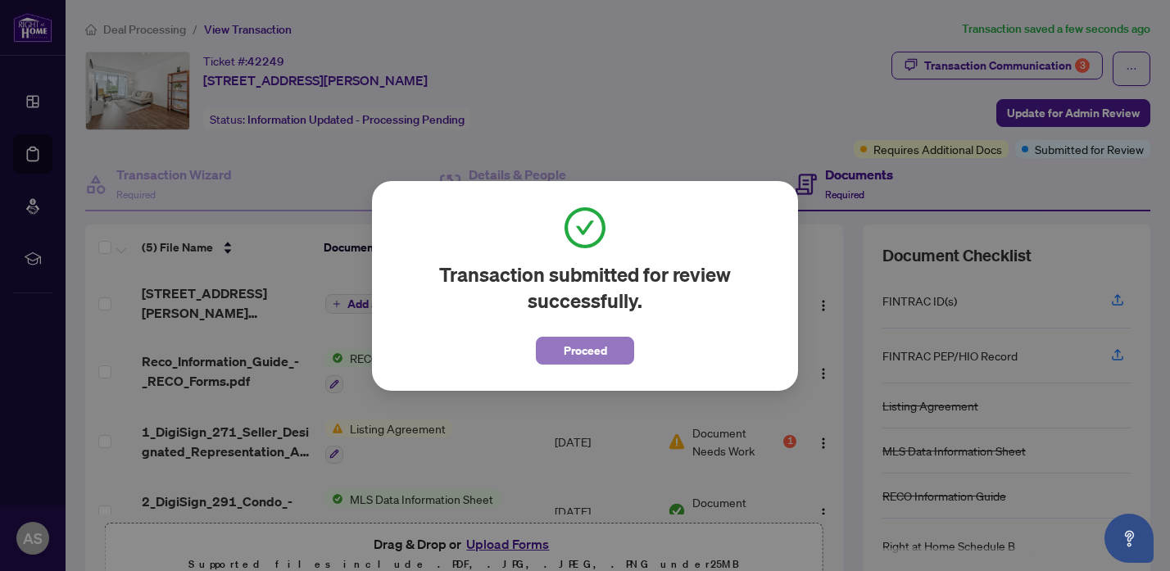
click at [567, 351] on span "Proceed" at bounding box center [585, 351] width 43 height 26
